Goal: Navigation & Orientation: Go to known website

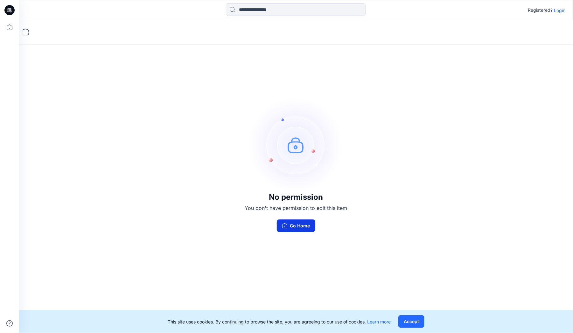
click at [299, 228] on button "Go Home" at bounding box center [296, 225] width 38 height 13
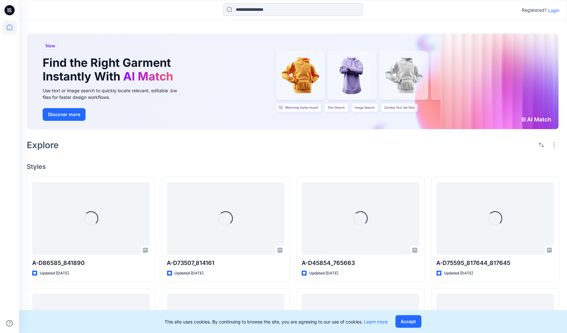
click at [558, 9] on p "Login" at bounding box center [552, 10] width 11 height 7
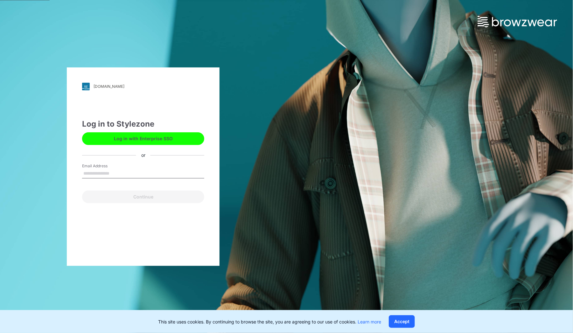
click at [142, 135] on button "Log in with Enterprise SSO" at bounding box center [143, 138] width 122 height 13
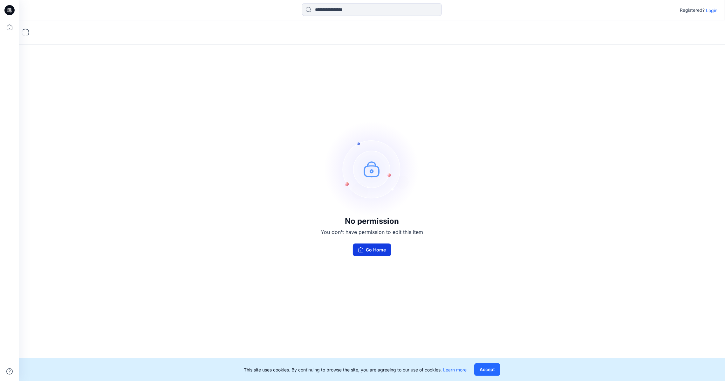
click at [377, 244] on button "Go Home" at bounding box center [372, 249] width 38 height 13
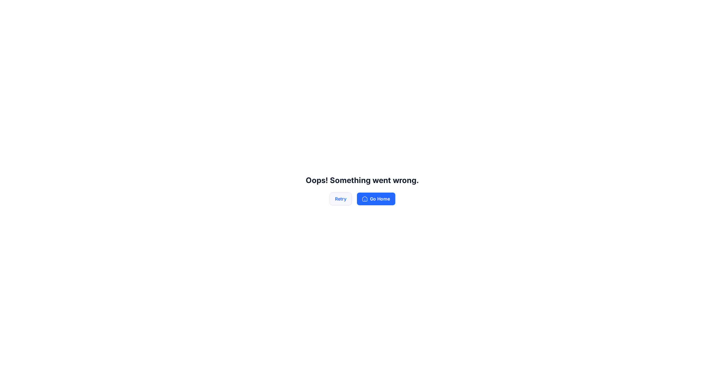
click at [344, 201] on button "Retry" at bounding box center [341, 198] width 22 height 13
click at [377, 195] on button "Go Home" at bounding box center [376, 198] width 38 height 13
click at [169, 314] on div "Oops! Something went wrong. Retry Go Home" at bounding box center [362, 190] width 725 height 381
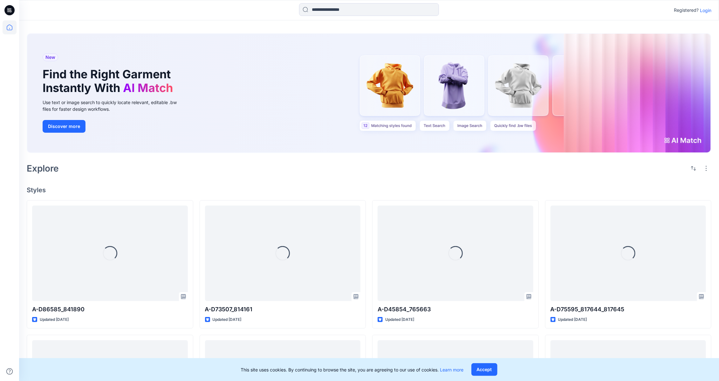
click at [708, 10] on p "Login" at bounding box center [705, 10] width 11 height 7
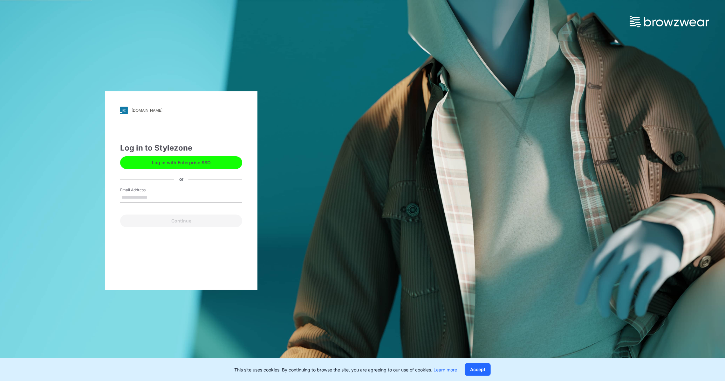
click at [202, 163] on button "Log in with Enterprise SSO" at bounding box center [181, 162] width 122 height 13
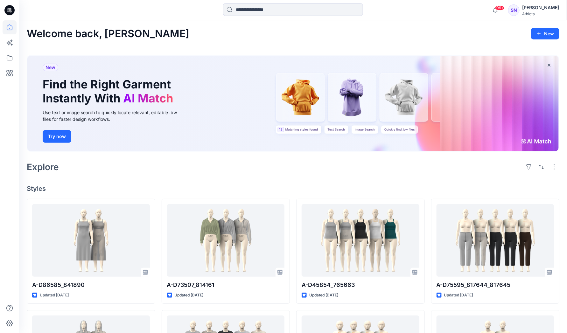
click at [463, 29] on div "Welcome back, Sushmita New" at bounding box center [293, 34] width 532 height 12
